Goal: Transaction & Acquisition: Purchase product/service

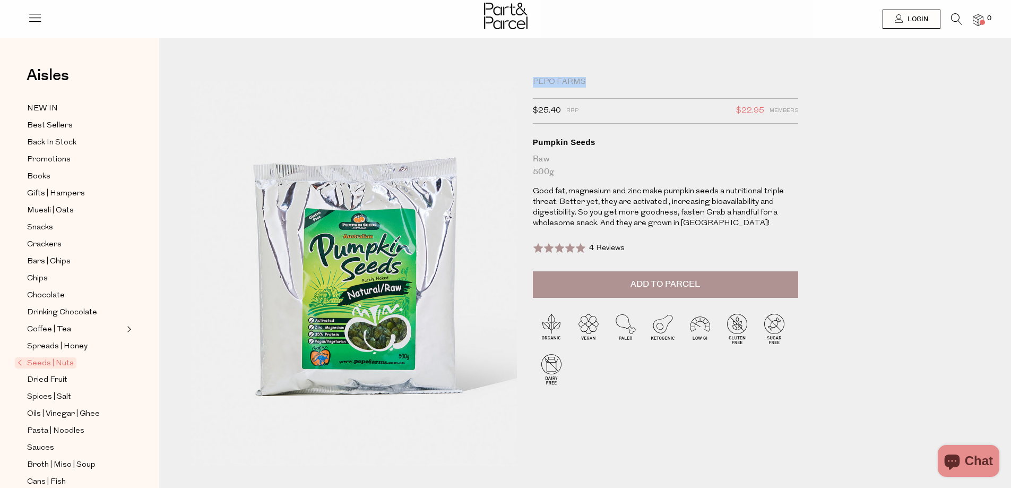
drag, startPoint x: 532, startPoint y: 78, endPoint x: 586, endPoint y: 83, distance: 54.3
click at [586, 83] on div "Pepo Farms $25.40 RRP $22.95 Members Available: In Stock Pumpkin Seeds Raw 500g…" at bounding box center [671, 267] width 292 height 381
copy div "Pepo Farms"
click at [959, 17] on icon at bounding box center [956, 19] width 11 height 12
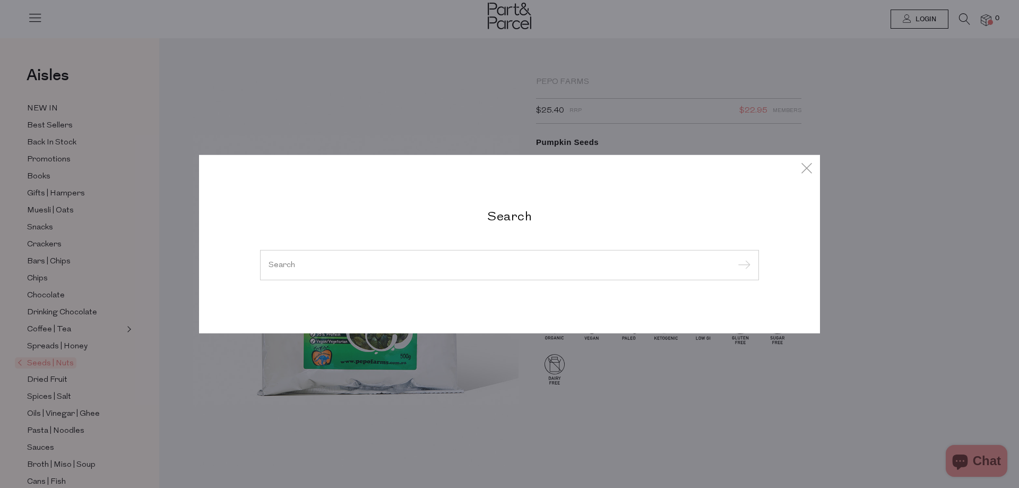
paste input "Pepo Farms"
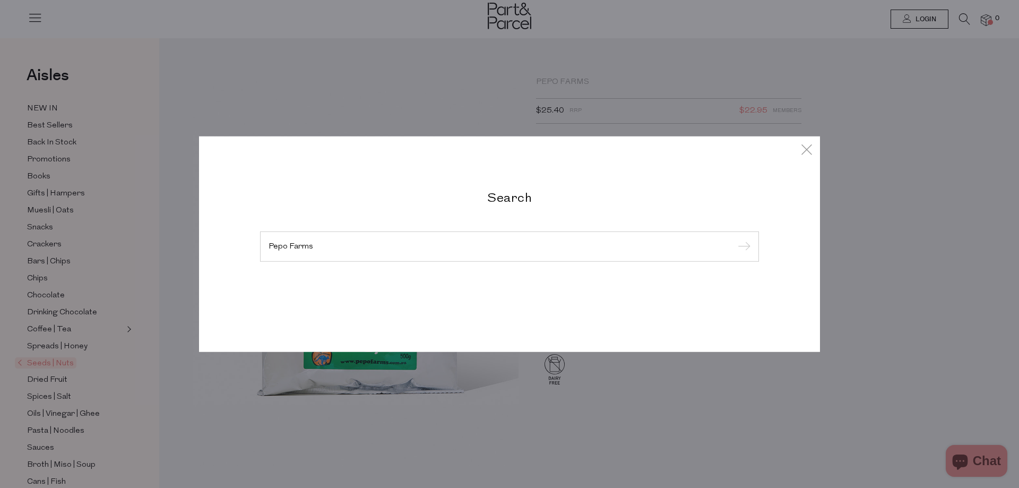
type input "Pepo Farms"
click at [735, 239] on input "submit" at bounding box center [743, 247] width 16 height 16
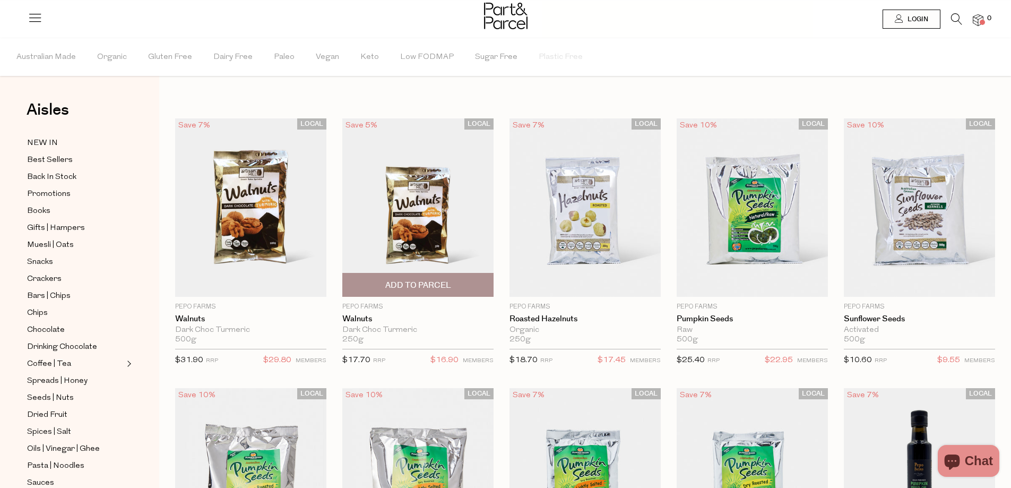
click at [456, 223] on img at bounding box center [417, 207] width 151 height 178
